Goal: Complete application form: Complete application form

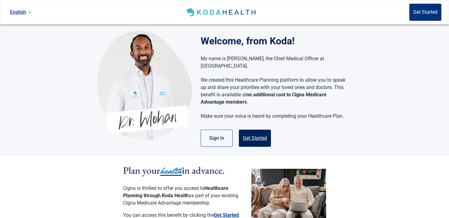
click at [261, 130] on button "Get Started" at bounding box center [255, 138] width 32 height 17
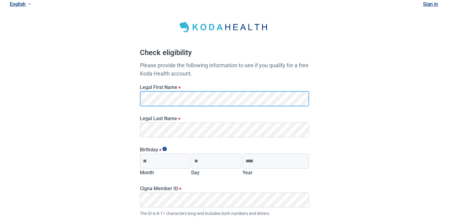
scroll to position [26, 0]
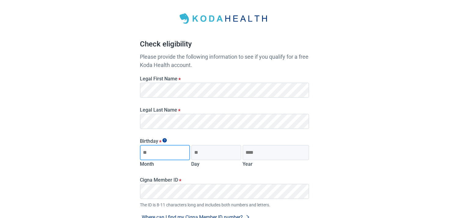
click at [160, 148] on input "Month" at bounding box center [165, 152] width 50 height 15
type input "**"
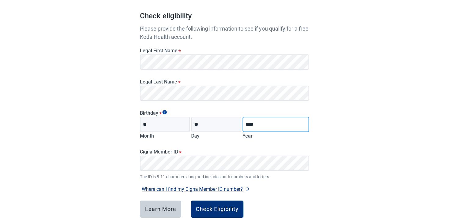
scroll to position [61, 0]
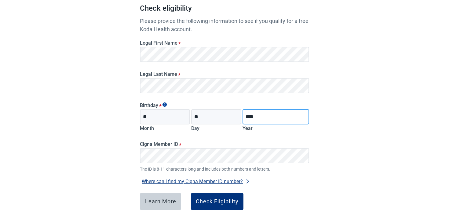
type input "****"
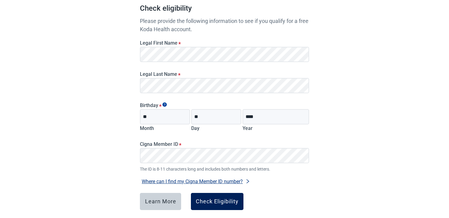
click at [208, 203] on div "Check Eligibility" at bounding box center [217, 201] width 43 height 6
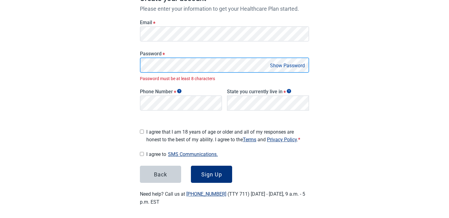
scroll to position [95, 0]
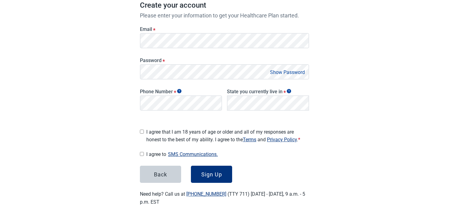
click at [151, 111] on div "Phone Number *" at bounding box center [180, 98] width 87 height 33
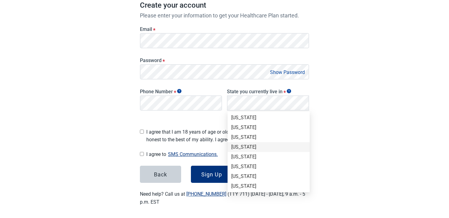
click at [249, 150] on div "[US_STATE]" at bounding box center [268, 147] width 75 height 7
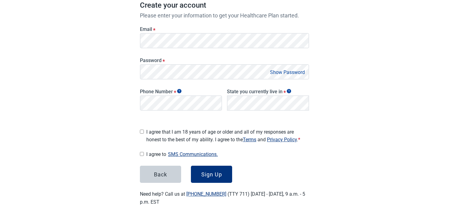
click at [152, 138] on span "I agree that I am 18 years of age or older and all of my responses are honest t…" at bounding box center [227, 135] width 163 height 15
click at [208, 171] on div "Sign Up" at bounding box center [211, 174] width 21 height 6
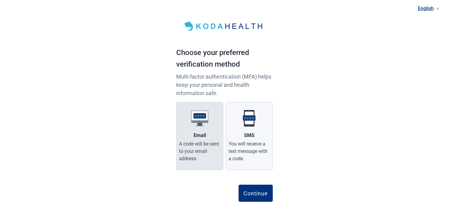
click at [204, 139] on label "Email A code will be sent to your email address." at bounding box center [199, 136] width 47 height 68
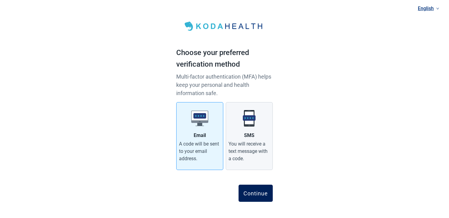
click at [250, 190] on div "Continue" at bounding box center [255, 193] width 24 height 6
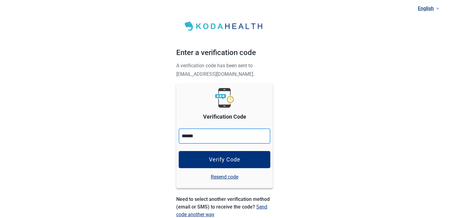
type input "******"
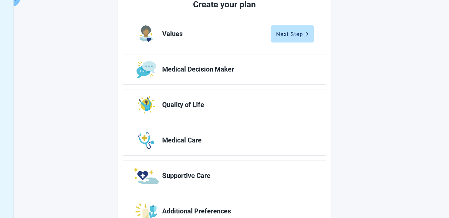
scroll to position [107, 0]
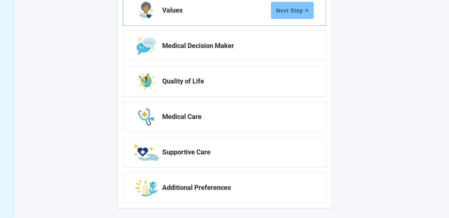
click at [290, 13] on div "Next Step" at bounding box center [292, 10] width 32 height 6
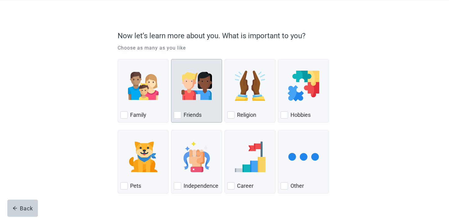
click at [187, 81] on img "Friends, checkbox, not checked" at bounding box center [196, 86] width 31 height 31
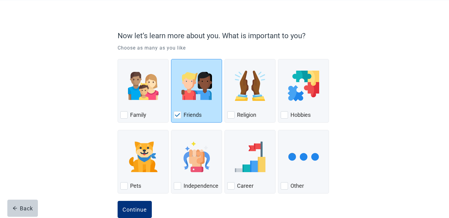
scroll to position [45, 0]
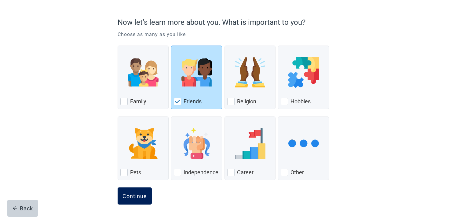
click at [139, 197] on div "Continue" at bounding box center [134, 196] width 24 height 6
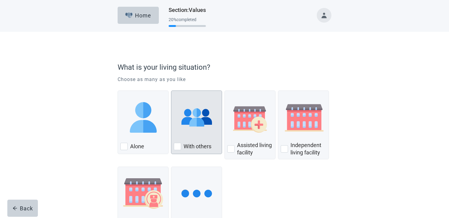
click at [191, 112] on img "With Others, checkbox, not checked" at bounding box center [196, 117] width 31 height 31
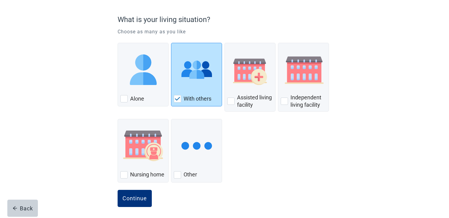
scroll to position [50, 0]
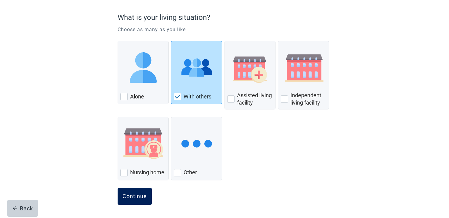
click at [140, 195] on div "Continue" at bounding box center [134, 196] width 24 height 6
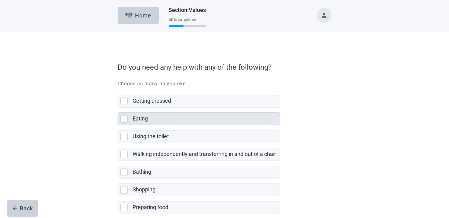
click at [163, 120] on div "Eating" at bounding box center [205, 119] width 144 height 8
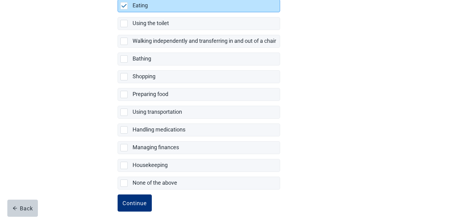
scroll to position [120, 0]
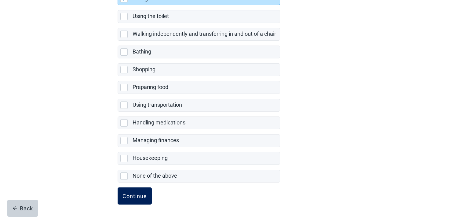
click at [137, 203] on button "Continue" at bounding box center [135, 195] width 34 height 17
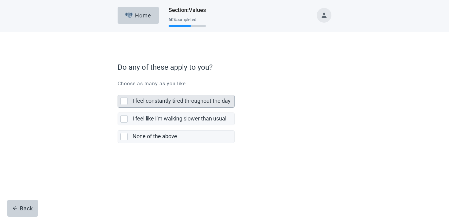
click at [140, 101] on label "I feel constantly tired throughout the day" at bounding box center [182, 100] width 98 height 6
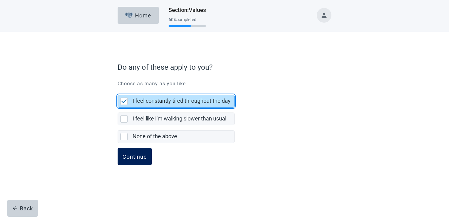
click at [135, 152] on button "Continue" at bounding box center [135, 156] width 34 height 17
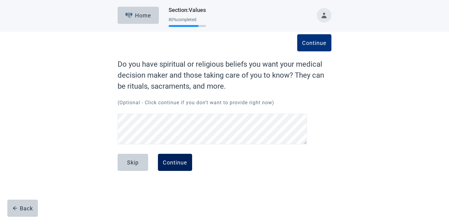
click at [178, 158] on button "Continue" at bounding box center [175, 162] width 34 height 17
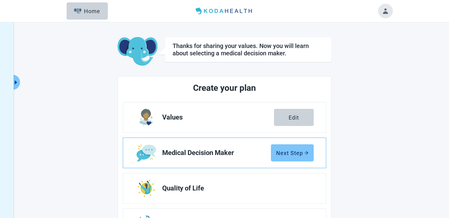
click at [308, 149] on button "Next Step" at bounding box center [292, 152] width 43 height 17
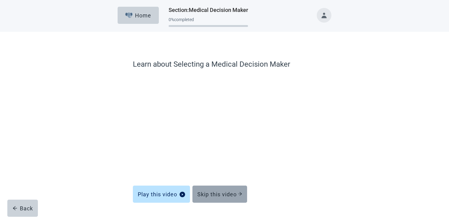
click at [226, 189] on button "Skip this video" at bounding box center [219, 193] width 55 height 17
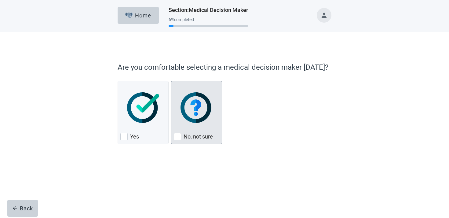
click at [210, 141] on div "No, not sure" at bounding box center [197, 137] width 46 height 10
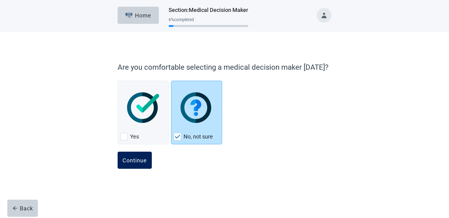
click at [131, 160] on div "Continue" at bounding box center [134, 160] width 24 height 6
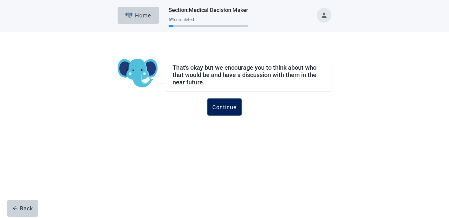
click at [234, 111] on button "Continue" at bounding box center [224, 106] width 34 height 17
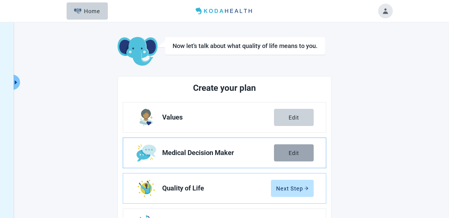
click at [292, 146] on button "Edit" at bounding box center [294, 152] width 40 height 17
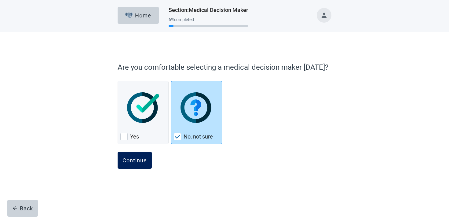
click at [135, 160] on div "Continue" at bounding box center [134, 160] width 24 height 6
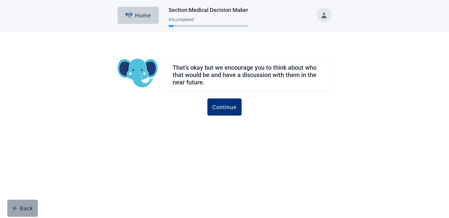
click at [22, 208] on div "Back" at bounding box center [23, 208] width 20 height 6
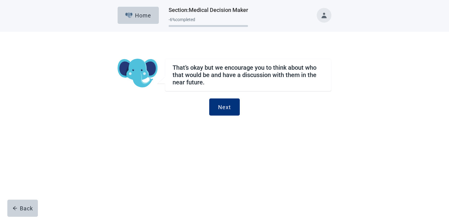
click at [22, 208] on div "Back" at bounding box center [23, 208] width 20 height 6
click at [324, 21] on button "Toggle account menu" at bounding box center [324, 15] width 15 height 15
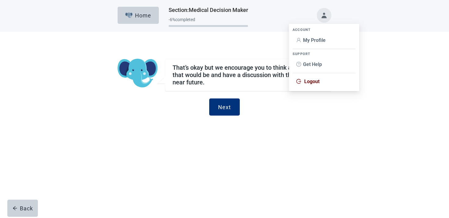
click at [318, 82] on span "Logout" at bounding box center [311, 81] width 15 height 6
